Goal: Communication & Community: Connect with others

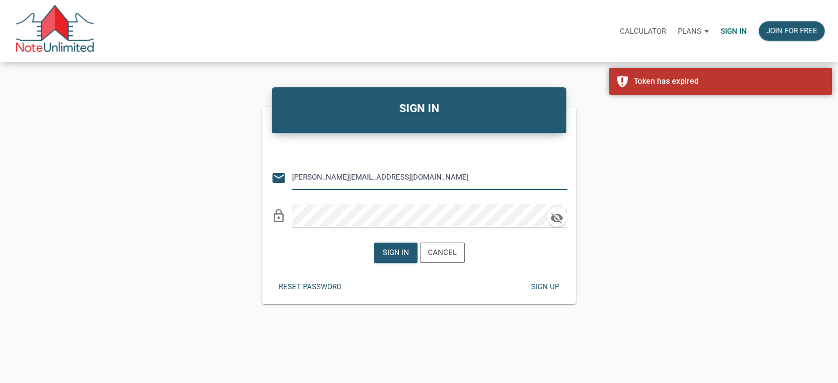
click at [385, 178] on input "[PERSON_NAME][EMAIL_ADDRESS][DOMAIN_NAME]" at bounding box center [422, 177] width 260 height 22
type input "[EMAIL_ADDRESS][DOMAIN_NAME]"
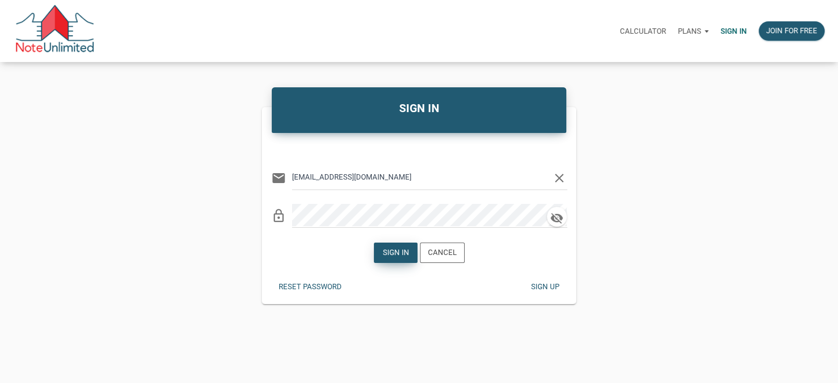
click at [401, 249] on div "Sign in" at bounding box center [395, 252] width 26 height 11
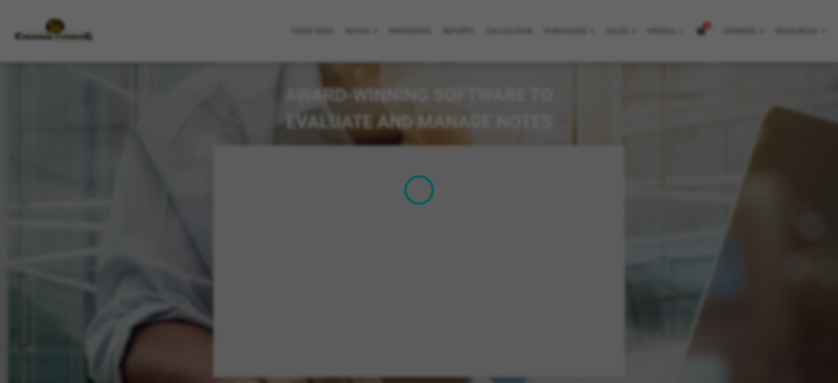
type input "Introduction to new features"
select select
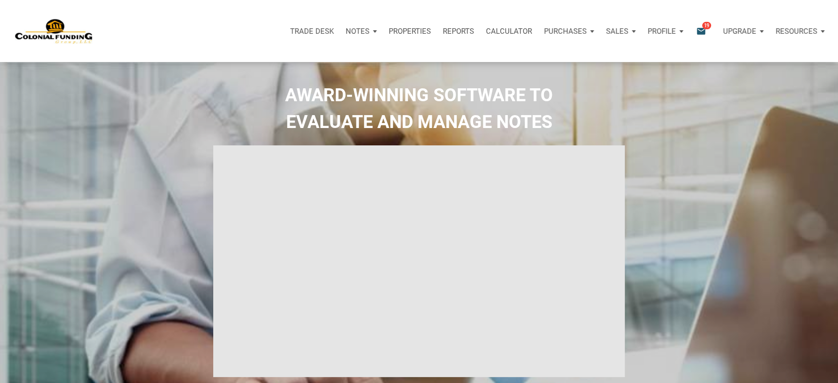
click at [673, 33] on p "Profile" at bounding box center [662, 31] width 28 height 9
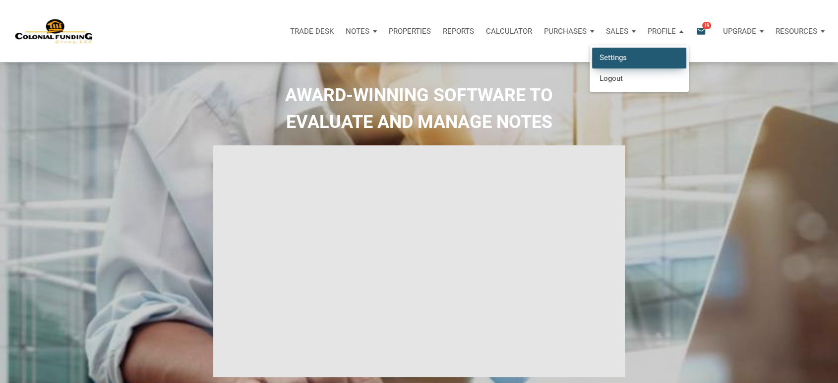
click at [619, 55] on link "Settings" at bounding box center [639, 58] width 94 height 20
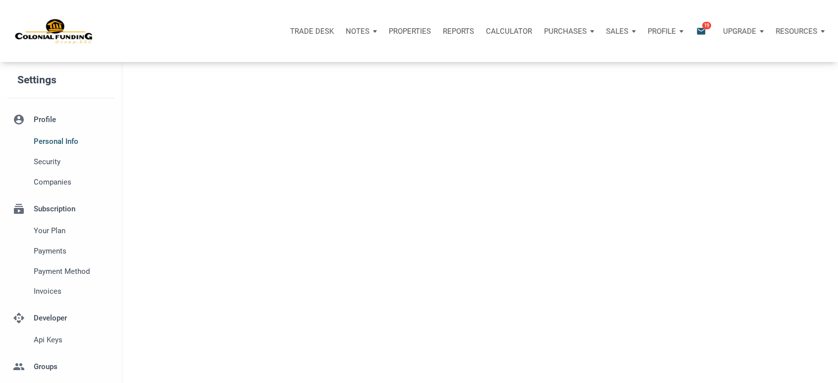
type input "SOUTHLAKE"
select select
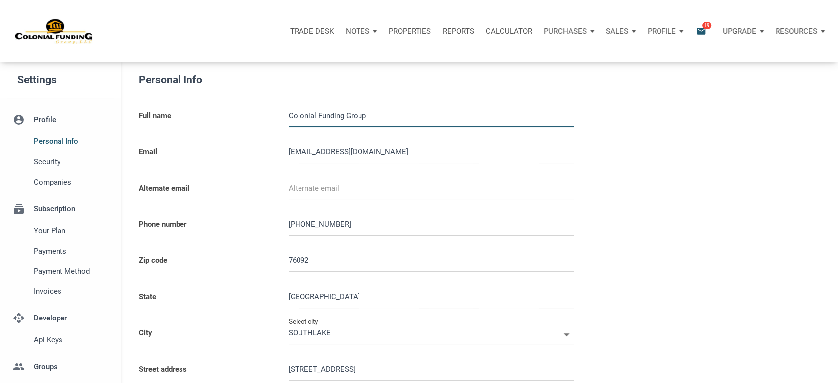
type input "0000000"
select select
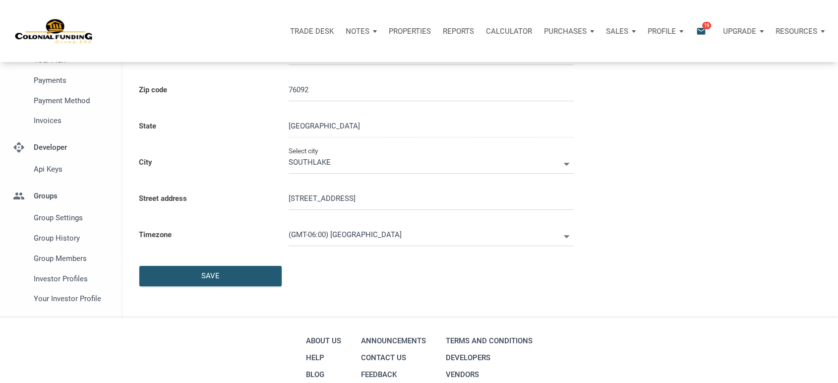
scroll to position [243, 0]
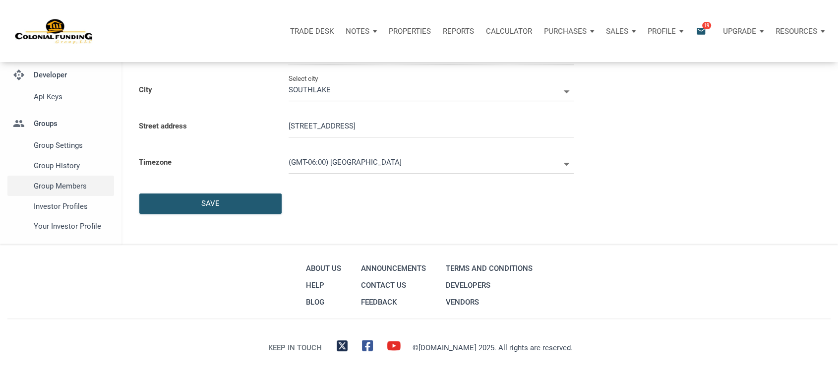
click at [63, 182] on span "Group Members" at bounding box center [72, 186] width 76 height 12
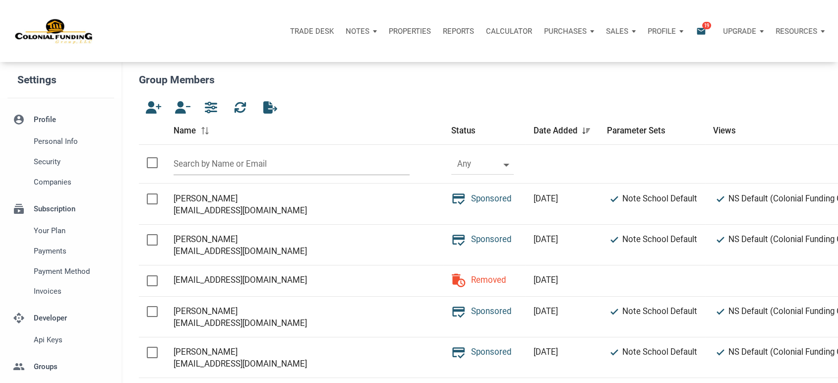
click at [216, 162] on input "text" at bounding box center [292, 164] width 236 height 22
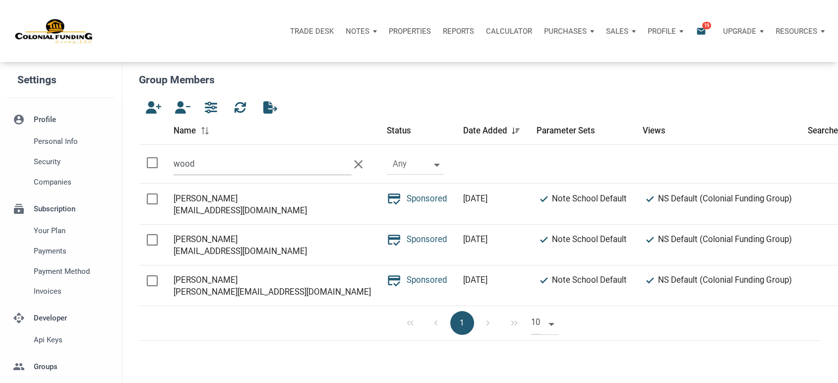
type input "wood"
click at [202, 213] on div "[EMAIL_ADDRESS][DOMAIN_NAME]" at bounding box center [272, 210] width 197 height 12
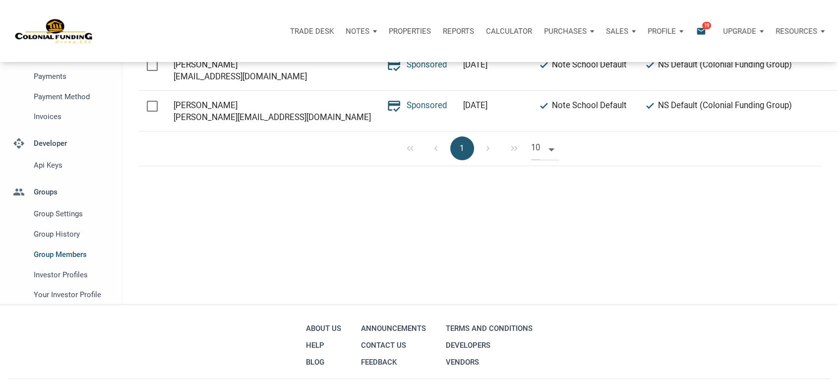
scroll to position [175, 0]
click at [59, 275] on span "Investor Profiles" at bounding box center [72, 274] width 76 height 12
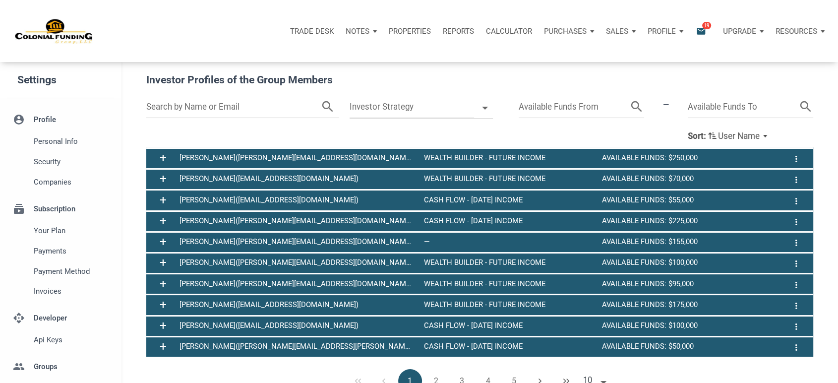
click at [196, 108] on input "text" at bounding box center [233, 107] width 174 height 22
type input "[PERSON_NAME]"
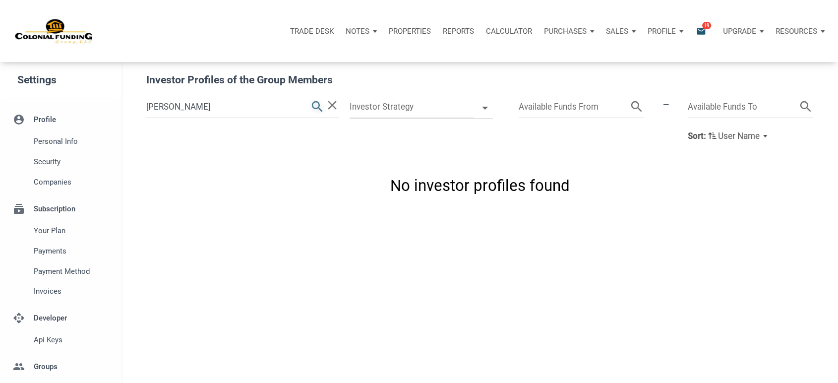
click at [313, 106] on icon "search" at bounding box center [317, 107] width 15 height 22
click at [234, 106] on input "[PERSON_NAME]" at bounding box center [227, 107] width 163 height 22
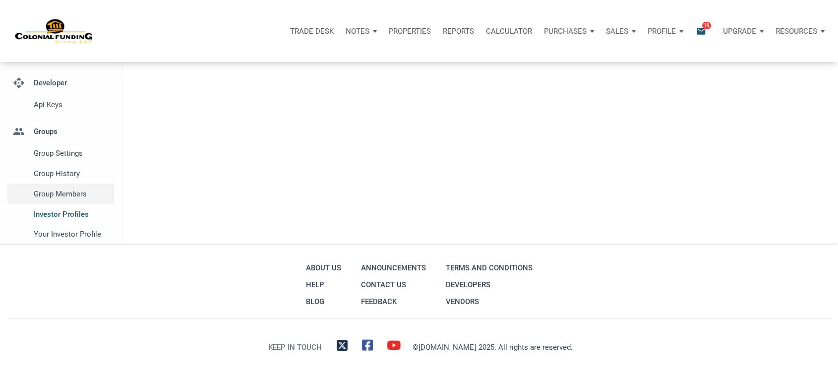
click at [68, 193] on span "Group Members" at bounding box center [72, 194] width 76 height 12
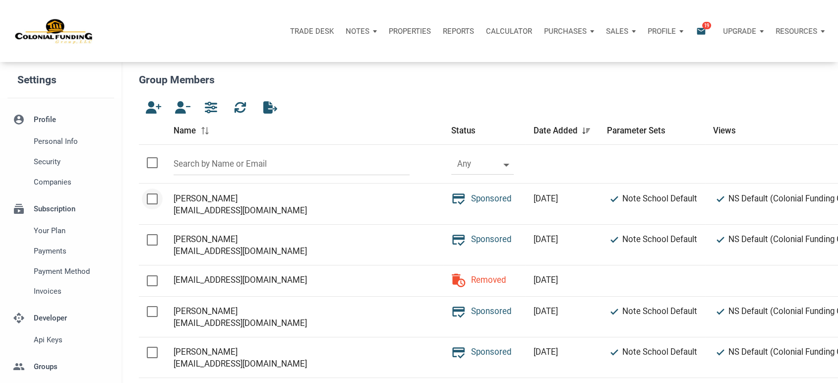
click at [151, 199] on div at bounding box center [152, 198] width 11 height 11
checkbox input "true"
click at [181, 109] on icon "button" at bounding box center [181, 107] width 12 height 12
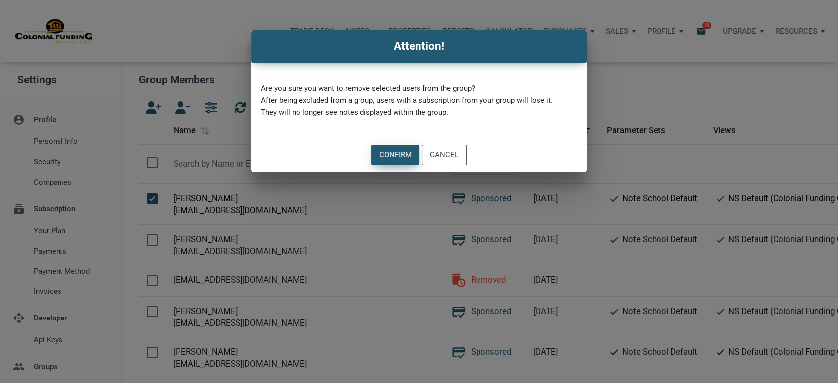
click at [392, 155] on div "Confirm" at bounding box center [395, 154] width 32 height 11
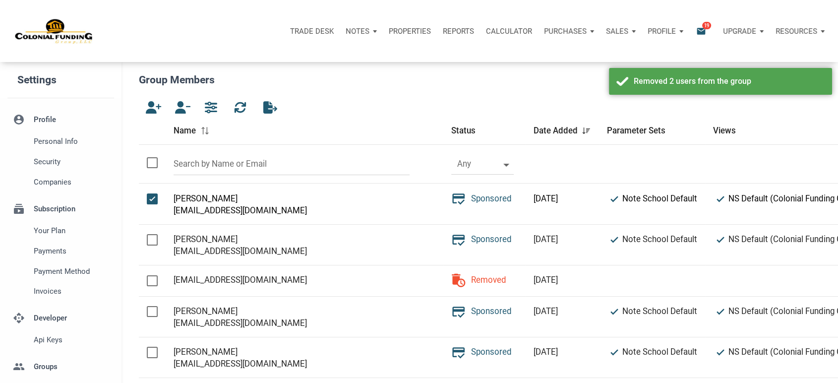
click at [177, 212] on div "[EMAIL_ADDRESS][DOMAIN_NAME]" at bounding box center [305, 210] width 262 height 12
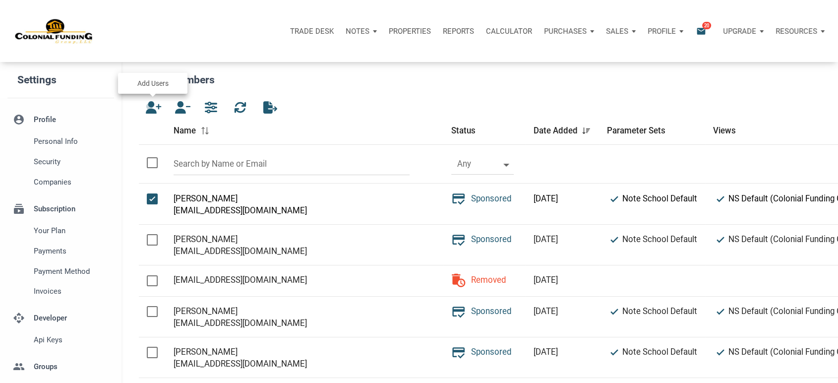
click at [151, 106] on icon "button" at bounding box center [152, 107] width 12 height 12
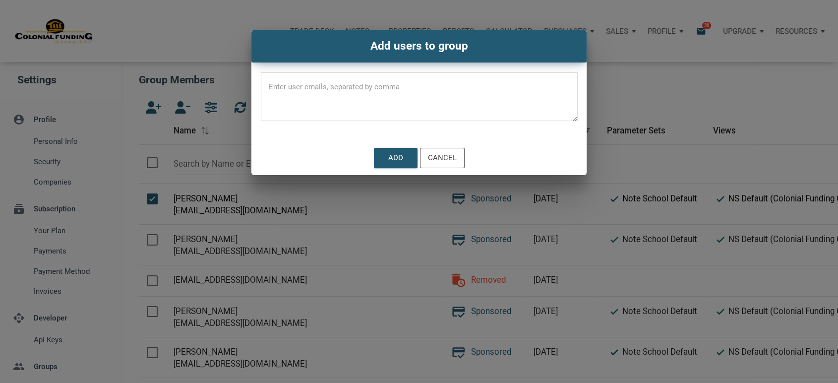
click at [307, 78] on div at bounding box center [419, 96] width 317 height 49
click at [309, 85] on textarea at bounding box center [419, 100] width 317 height 42
paste textarea "[EMAIL_ADDRESS][DOMAIN_NAME]"
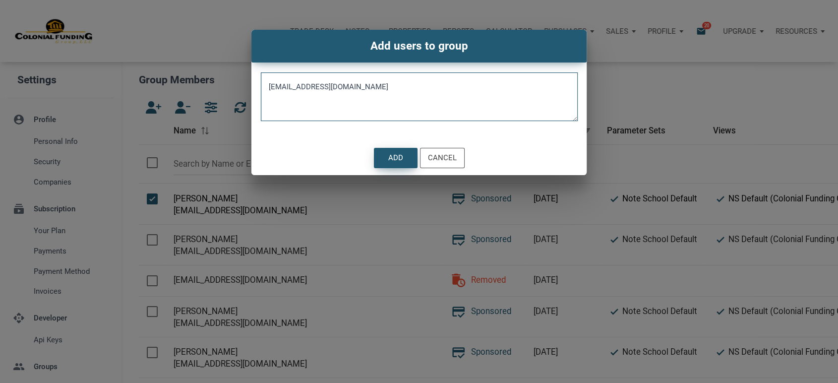
type textarea "[EMAIL_ADDRESS][DOMAIN_NAME]"
click at [391, 158] on div "Add" at bounding box center [395, 157] width 15 height 11
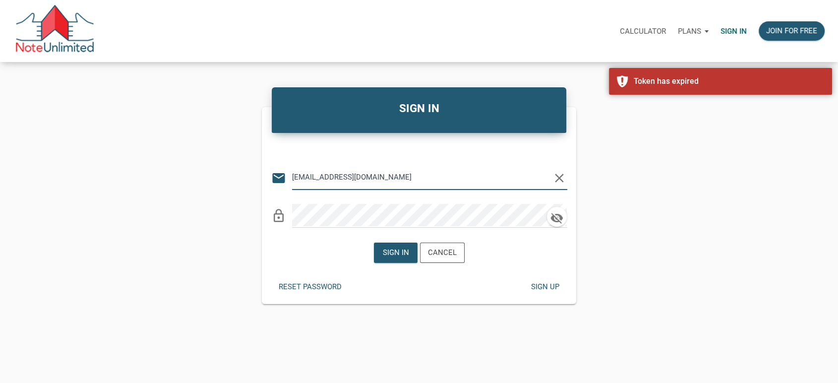
click at [373, 182] on input "[EMAIL_ADDRESS][DOMAIN_NAME]" at bounding box center [422, 177] width 260 height 22
type input "[PERSON_NAME][EMAIL_ADDRESS][DOMAIN_NAME]"
click at [386, 252] on div "Sign in" at bounding box center [395, 252] width 26 height 11
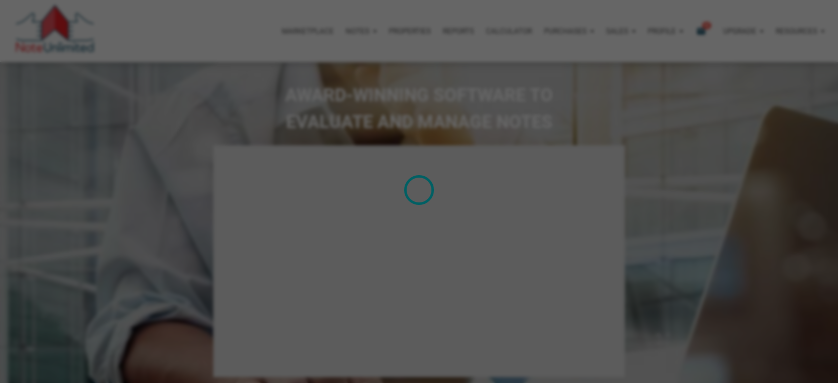
type input "Introduction to new features"
select select
